Goal: Information Seeking & Learning: Check status

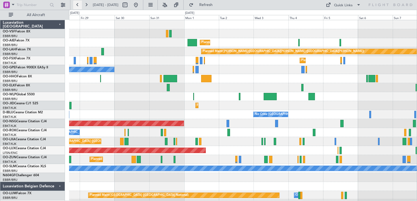
click at [77, 4] on button at bounding box center [77, 5] width 9 height 9
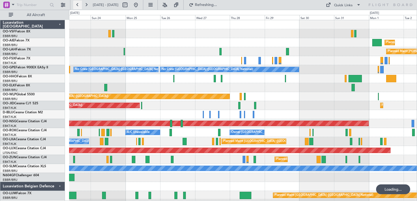
click at [77, 4] on button at bounding box center [77, 5] width 9 height 9
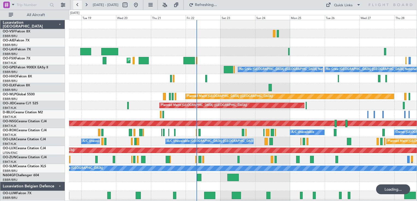
click at [77, 4] on button at bounding box center [77, 5] width 9 height 9
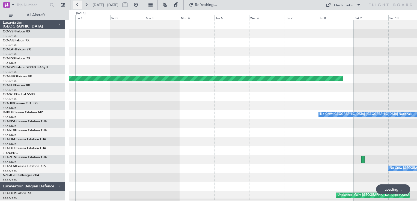
click at [77, 4] on button at bounding box center [77, 5] width 9 height 9
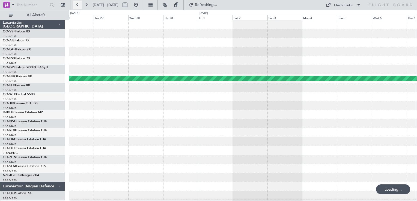
click at [77, 4] on button at bounding box center [77, 5] width 9 height 9
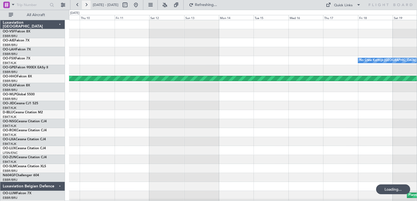
click at [87, 4] on button at bounding box center [86, 5] width 9 height 9
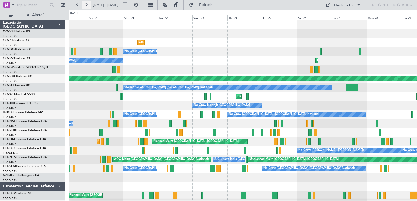
click at [87, 4] on button at bounding box center [86, 5] width 9 height 9
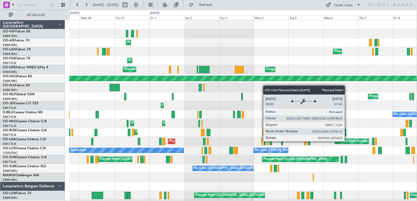
click at [347, 141] on div "Planned Maint Kortrijk-[GEOGRAPHIC_DATA]" at bounding box center [368, 142] width 64 height 8
click at [347, 142] on div "Planned Maint Kortrijk-[GEOGRAPHIC_DATA]" at bounding box center [368, 142] width 64 height 8
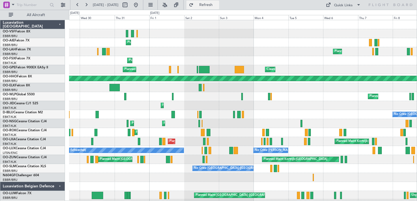
click at [218, 5] on span "Refresh" at bounding box center [206, 5] width 23 height 4
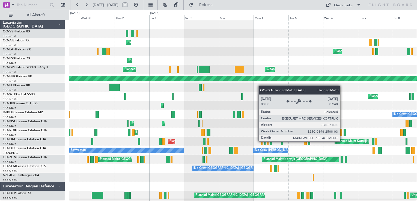
click at [342, 141] on div "Planned Maint Kortrijk-[GEOGRAPHIC_DATA]" at bounding box center [368, 142] width 64 height 8
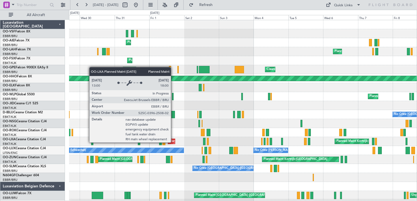
click at [173, 142] on div "Planned Maint [GEOGRAPHIC_DATA] ([GEOGRAPHIC_DATA] National)" at bounding box center [218, 142] width 99 height 8
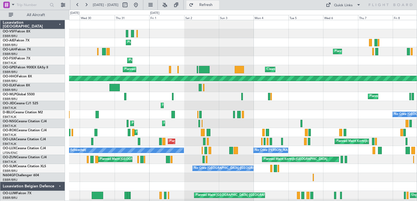
click at [218, 5] on span "Refresh" at bounding box center [206, 5] width 23 height 4
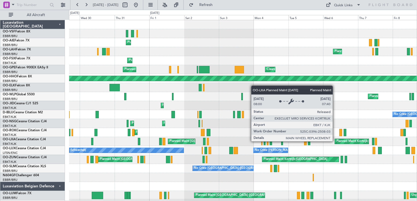
click at [335, 141] on div "Planned Maint Kortrijk-[GEOGRAPHIC_DATA]" at bounding box center [352, 141] width 34 height 5
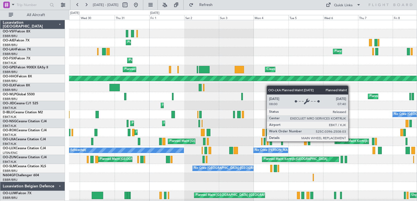
click at [351, 141] on div "Planned Maint Kortrijk-[GEOGRAPHIC_DATA]" at bounding box center [368, 142] width 64 height 8
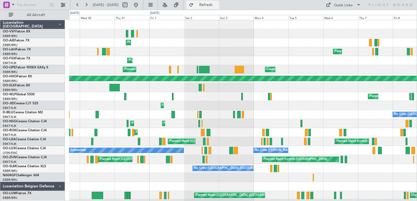
click at [218, 6] on span "Refresh" at bounding box center [206, 5] width 23 height 4
click at [338, 141] on div "Planned Maint [GEOGRAPHIC_DATA] ([GEOGRAPHIC_DATA] National) AOG Maint [GEOGRAP…" at bounding box center [243, 141] width 348 height 9
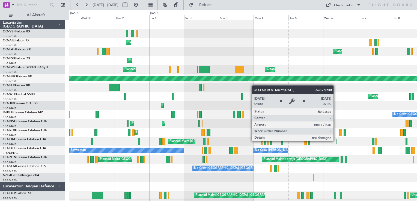
click at [336, 141] on div "AOG Maint Kortrijk-[GEOGRAPHIC_DATA]" at bounding box center [336, 141] width 1 height 5
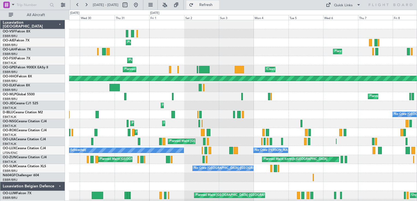
click at [218, 7] on span "Refresh" at bounding box center [206, 5] width 23 height 4
click at [339, 142] on div "Planned Maint [GEOGRAPHIC_DATA] ([GEOGRAPHIC_DATA] National) AOG Maint [GEOGRAP…" at bounding box center [243, 141] width 348 height 9
click at [17, 139] on link "OO-LXA Cessna Citation CJ4" at bounding box center [24, 139] width 43 height 3
click at [217, 5] on span "Refresh" at bounding box center [206, 5] width 23 height 4
click at [140, 5] on button at bounding box center [136, 5] width 9 height 9
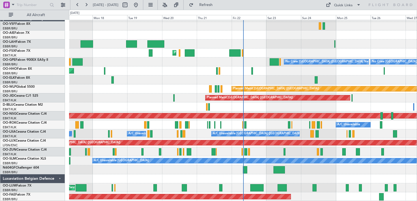
scroll to position [8, 0]
click at [199, 63] on div "No Crew [GEOGRAPHIC_DATA] ([GEOGRAPHIC_DATA] National) No Crew [GEOGRAPHIC_DATA…" at bounding box center [243, 62] width 348 height 9
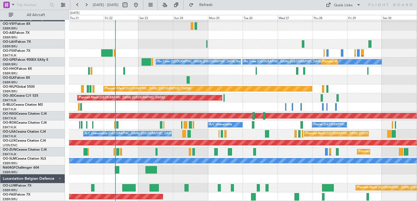
click at [153, 74] on div "Planned Maint [GEOGRAPHIC_DATA] ([GEOGRAPHIC_DATA]) Planned [GEOGRAPHIC_DATA][P…" at bounding box center [243, 107] width 348 height 189
click at [86, 5] on button at bounding box center [86, 5] width 9 height 9
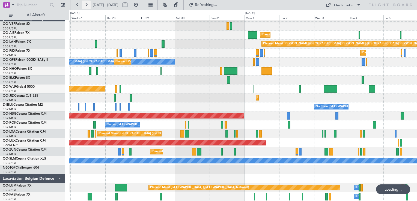
click at [86, 5] on button at bounding box center [86, 5] width 9 height 9
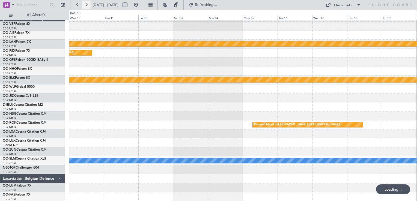
click at [86, 5] on button at bounding box center [86, 5] width 9 height 9
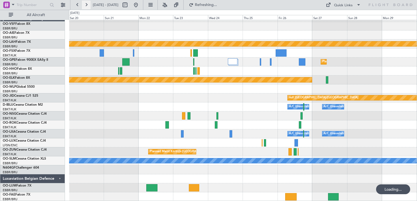
click at [86, 5] on button at bounding box center [86, 5] width 9 height 9
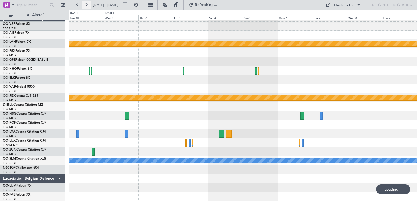
click at [86, 5] on button at bounding box center [86, 5] width 9 height 9
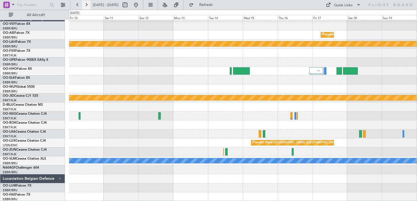
click at [86, 5] on button at bounding box center [86, 5] width 9 height 9
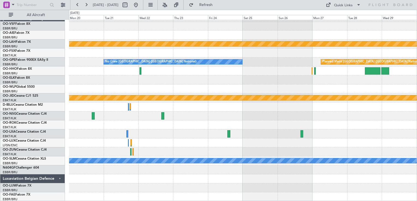
click at [322, 185] on div at bounding box center [243, 188] width 348 height 9
click at [22, 186] on link "OO-LUM Falcon 7X" at bounding box center [17, 185] width 29 height 3
click at [218, 5] on span "Refresh" at bounding box center [206, 5] width 23 height 4
click at [140, 3] on button at bounding box center [136, 5] width 9 height 9
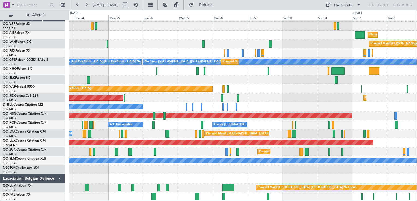
click at [160, 147] on div "Planned Maint [GEOGRAPHIC_DATA] ([GEOGRAPHIC_DATA]) Planned [GEOGRAPHIC_DATA][P…" at bounding box center [243, 107] width 348 height 189
click at [24, 184] on span "[GEOGRAPHIC_DATA] (Brussels National)" at bounding box center [29, 185] width 52 height 7
click at [30, 186] on link "OO-LUM Falcon 7X" at bounding box center [17, 185] width 29 height 3
